Goal: Information Seeking & Learning: Learn about a topic

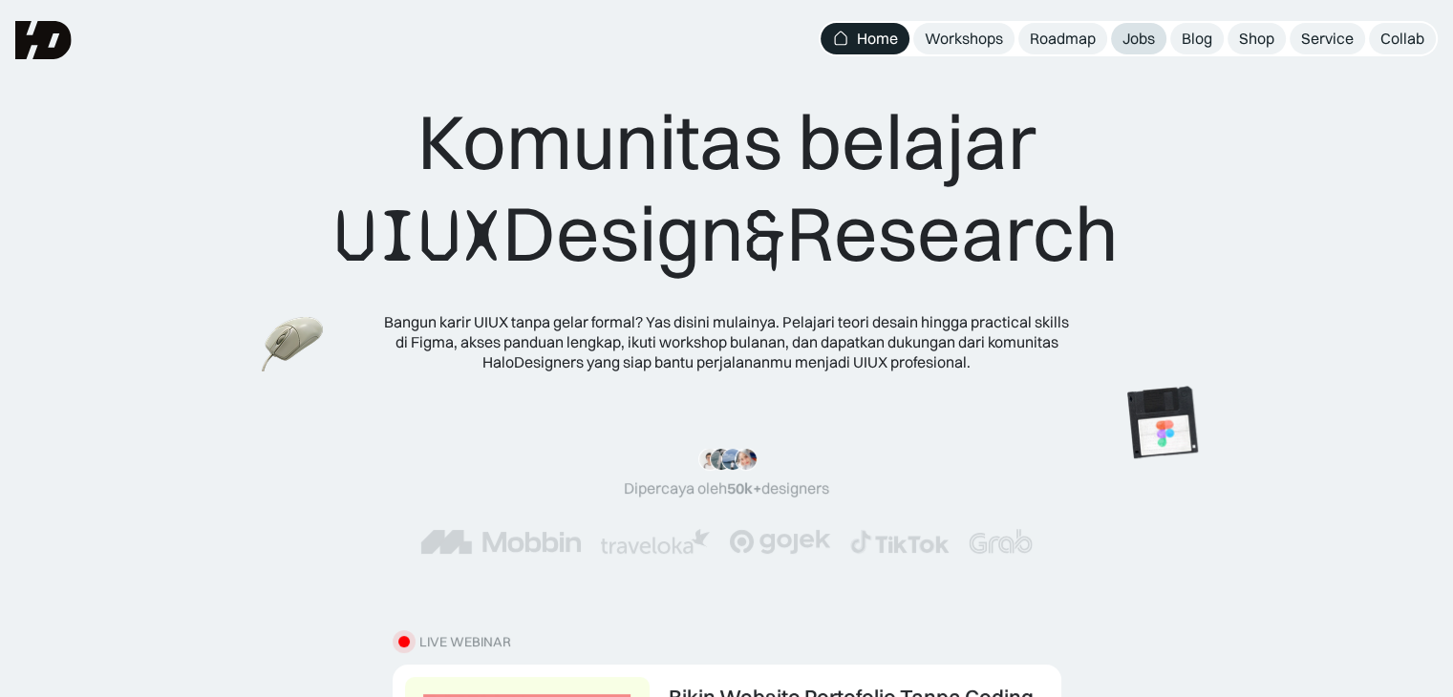
click at [1140, 48] on div "Jobs" at bounding box center [1139, 39] width 32 height 20
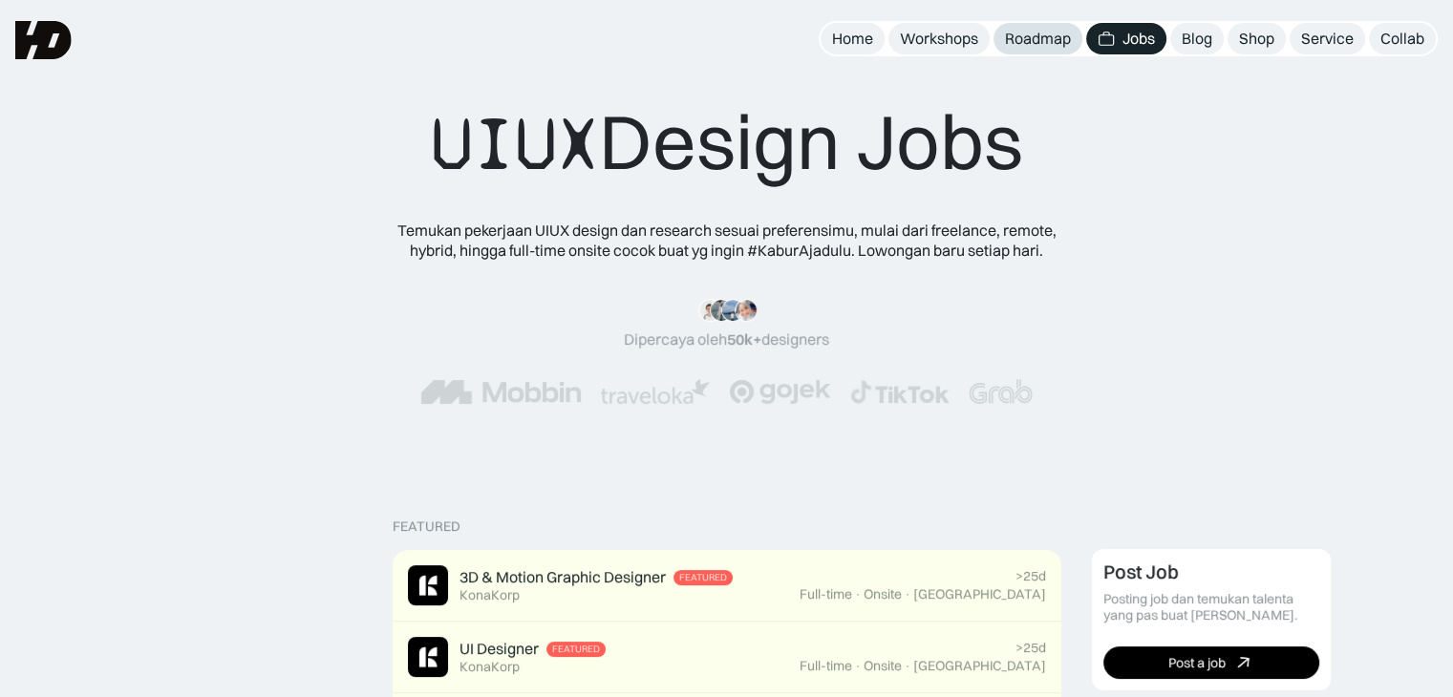
click at [1039, 39] on div "Roadmap" at bounding box center [1038, 39] width 66 height 20
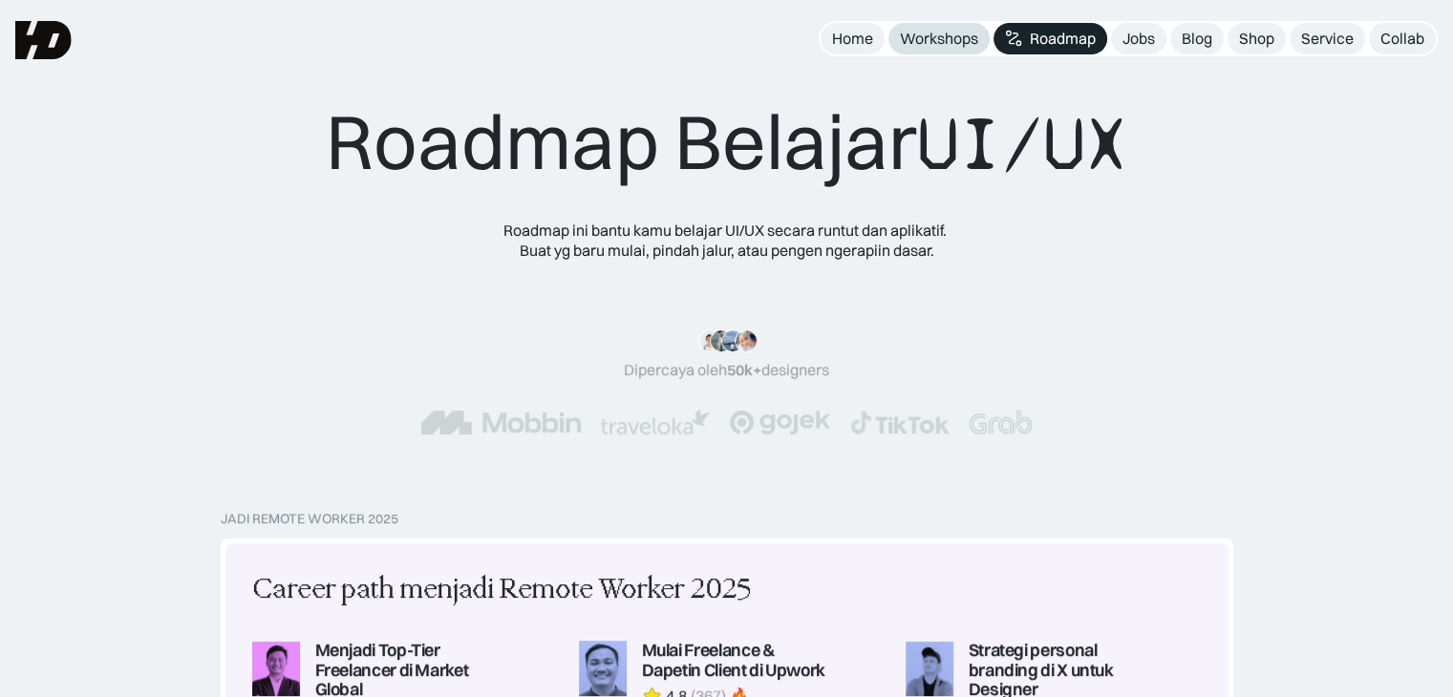
click at [922, 37] on div "Workshops" at bounding box center [939, 39] width 78 height 20
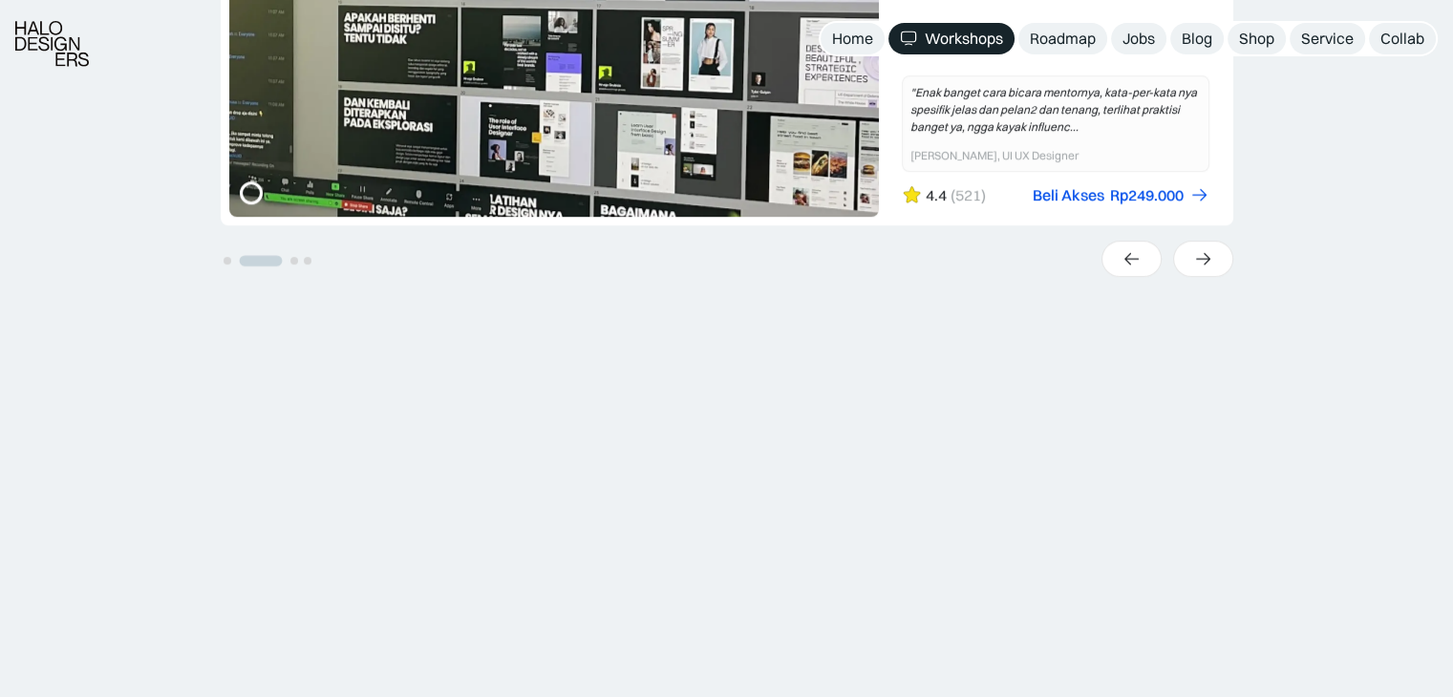
scroll to position [1242, 0]
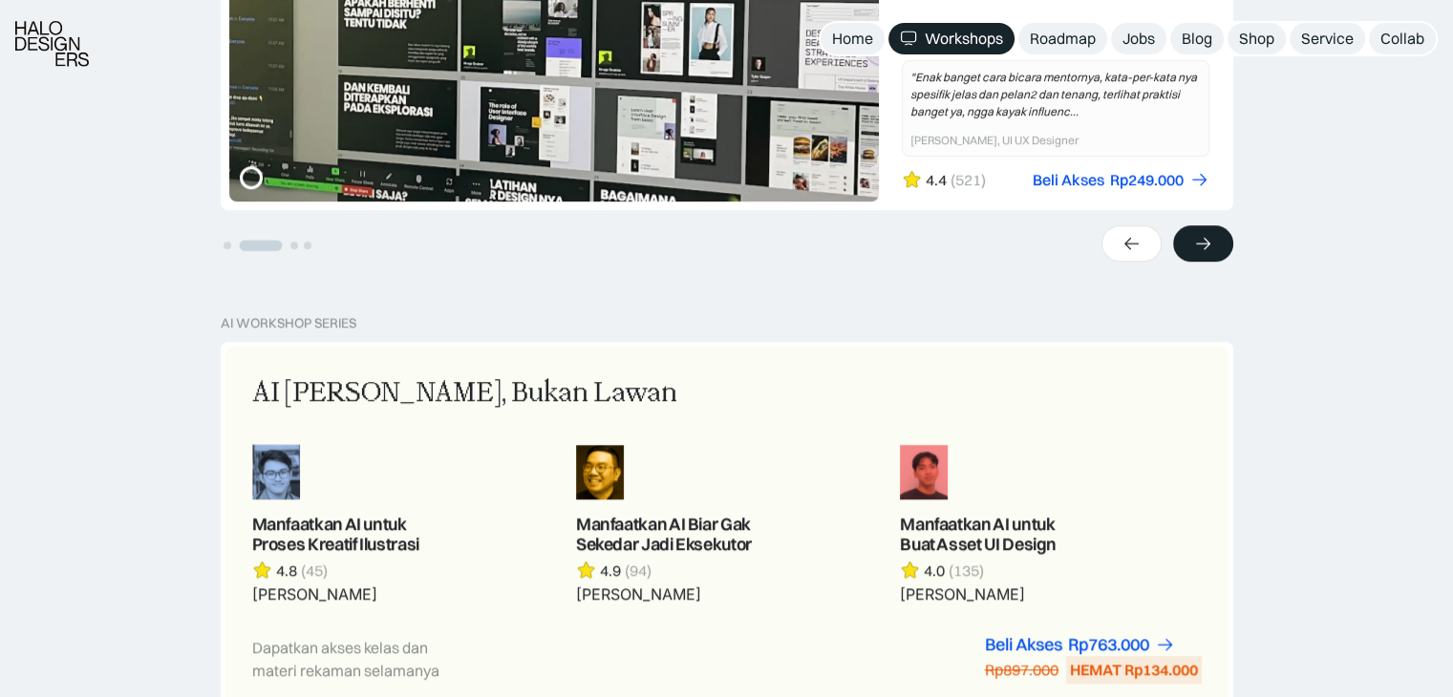
click at [1209, 243] on icon at bounding box center [1203, 243] width 20 height 19
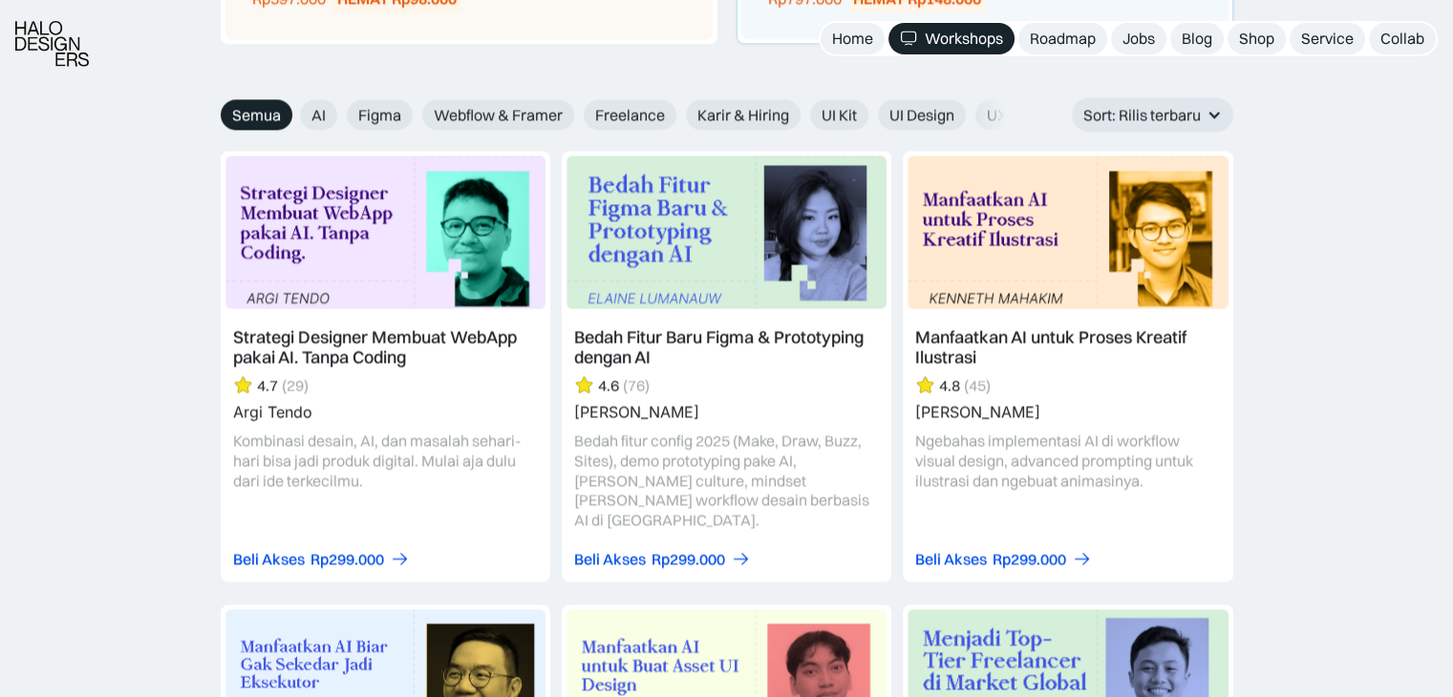
scroll to position [2579, 0]
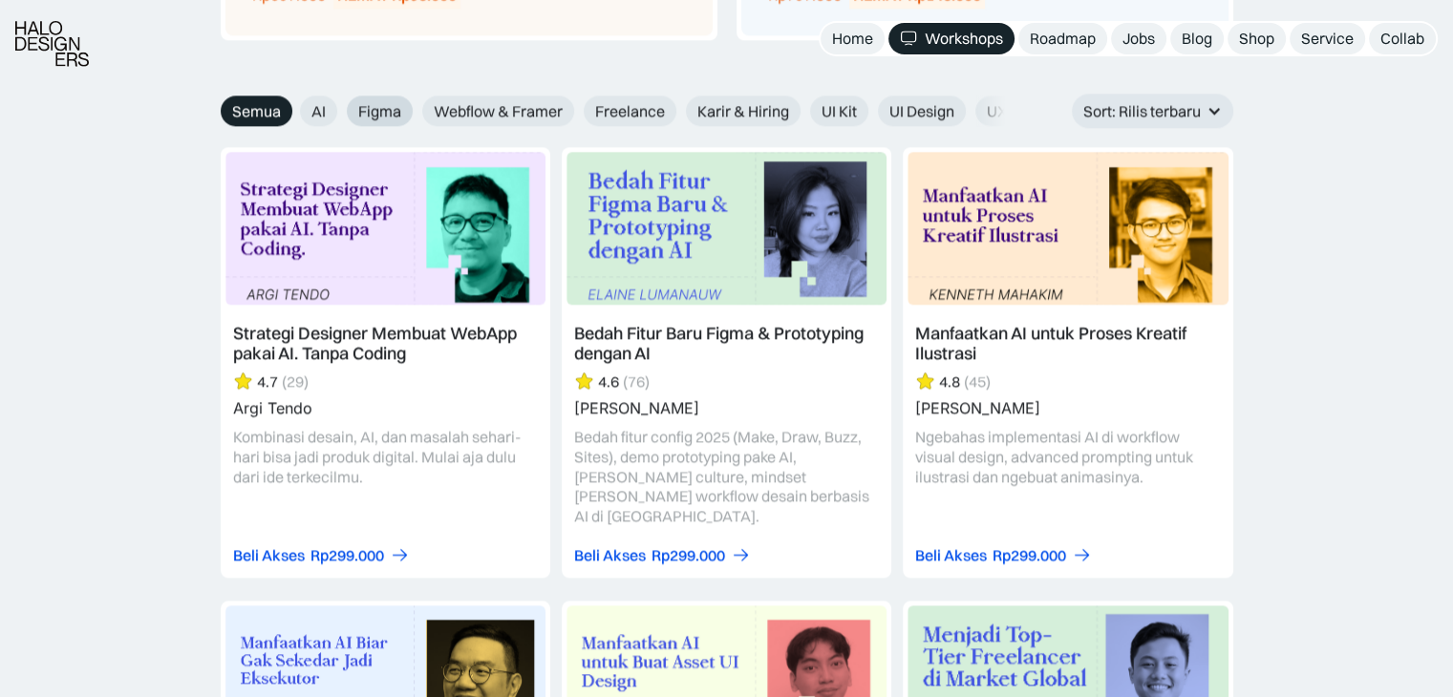
click at [388, 103] on span "Figma" at bounding box center [379, 111] width 43 height 20
click at [293, 103] on input "Figma" at bounding box center [287, 104] width 12 height 12
radio input "true"
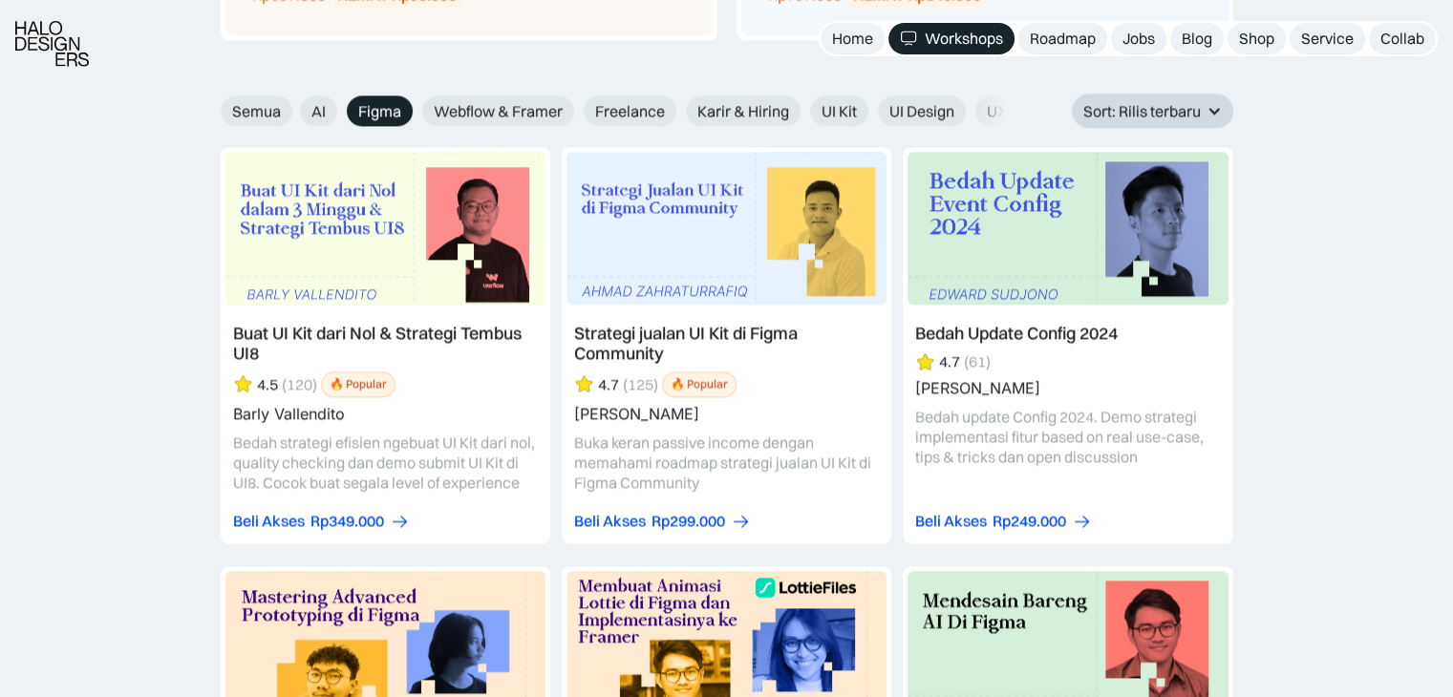
click at [1154, 114] on div "Sort: Rilis terbaru" at bounding box center [1142, 111] width 118 height 20
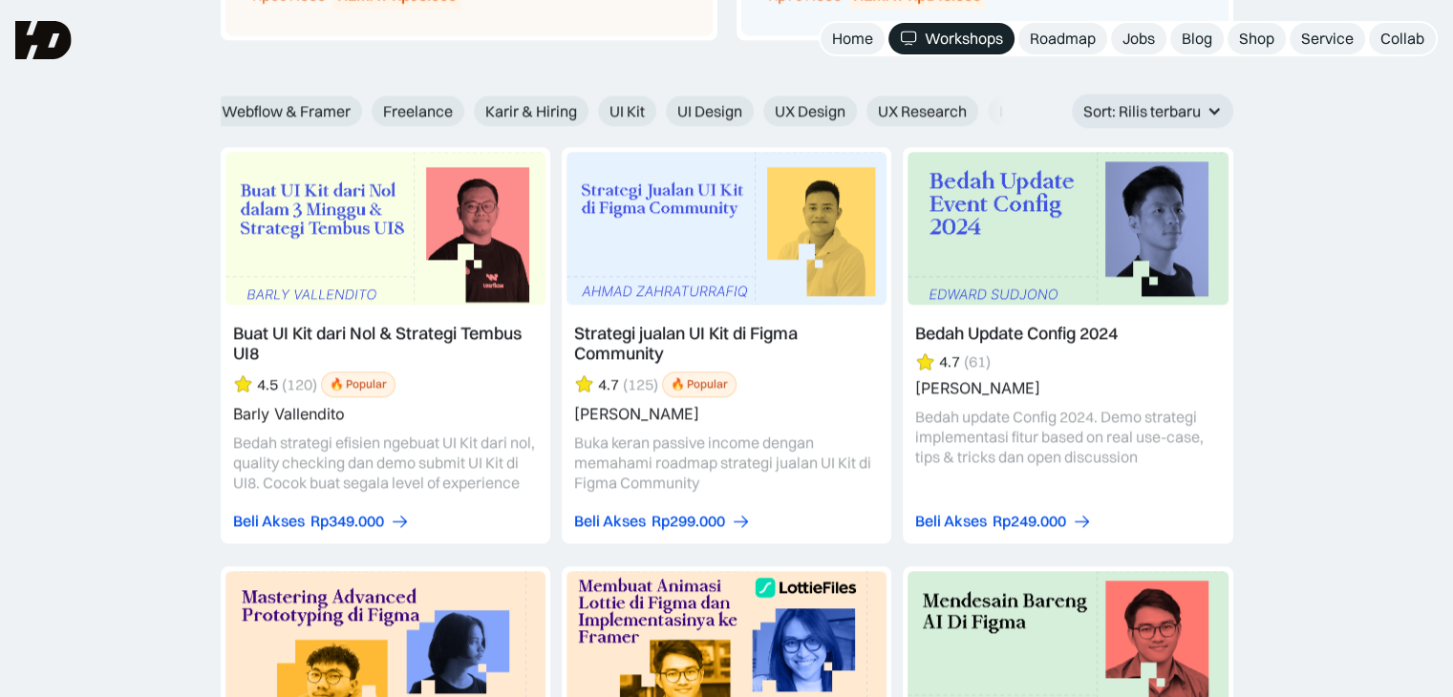
drag, startPoint x: 970, startPoint y: 118, endPoint x: 862, endPoint y: 118, distance: 108.0
click at [862, 118] on div "AI Figma Webflow & Framer Freelance Karir & Hiring UI Kit UI Design UX Design U…" at bounding box center [798, 112] width 1420 height 32
click at [863, 118] on div "UX Research" at bounding box center [919, 112] width 112 height 32
drag, startPoint x: 951, startPoint y: 118, endPoint x: 607, endPoint y: 118, distance: 343.9
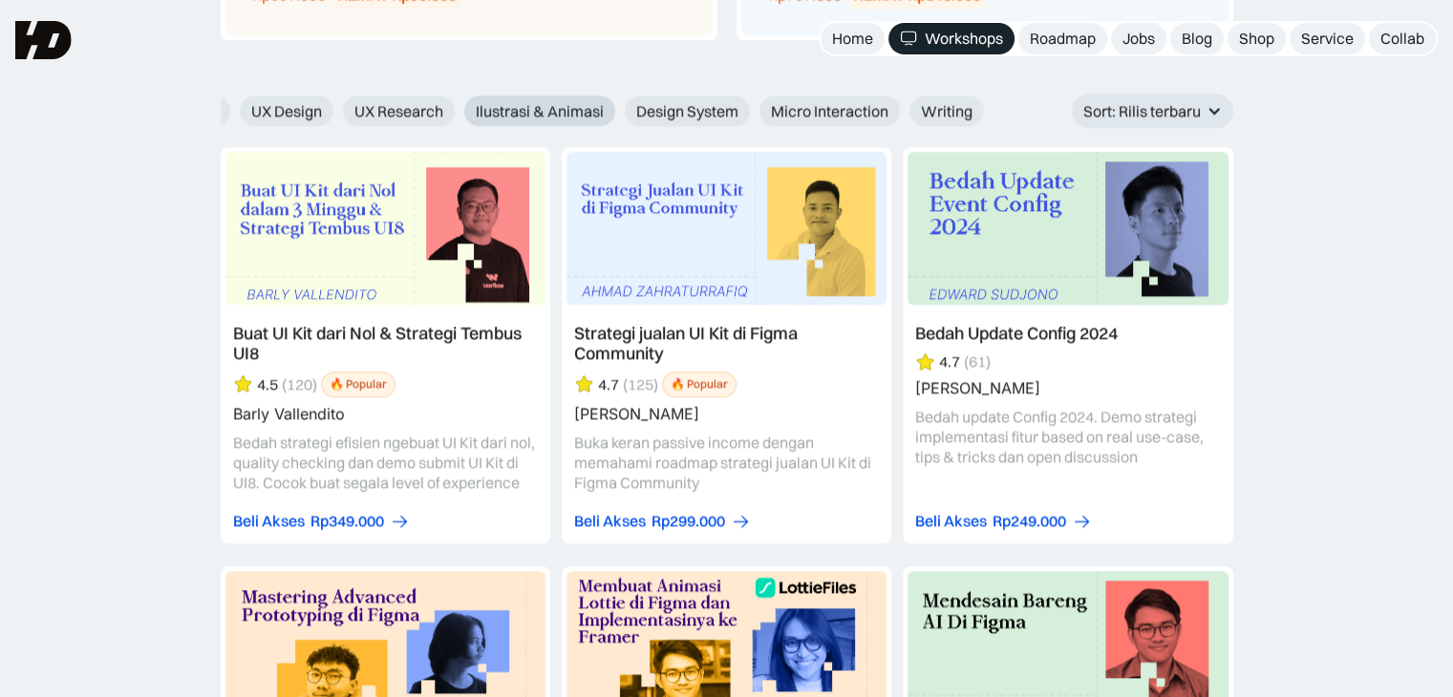
click at [607, 118] on div "AI Figma Webflow & Framer Freelance Karir & Hiring UI Kit UI Design UX Design U…" at bounding box center [274, 112] width 1420 height 32
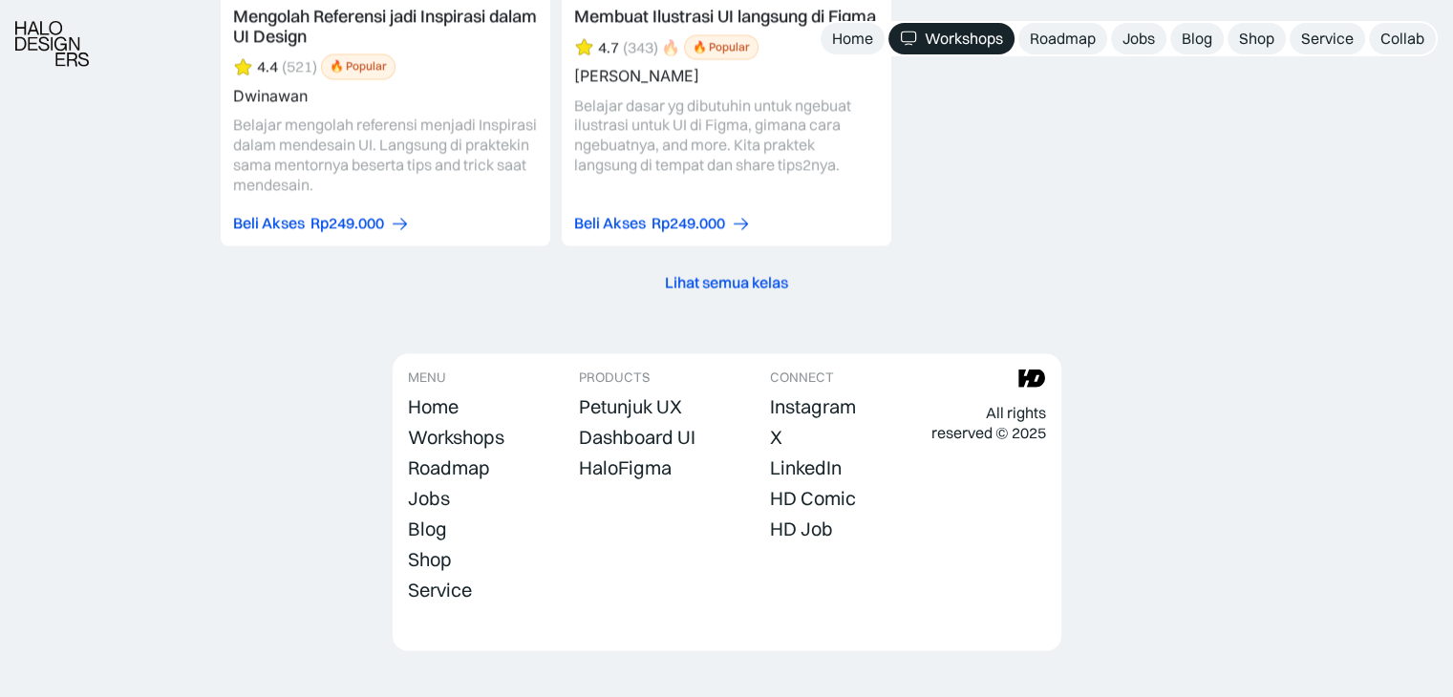
scroll to position [4179, 0]
